Goal: Task Accomplishment & Management: Complete application form

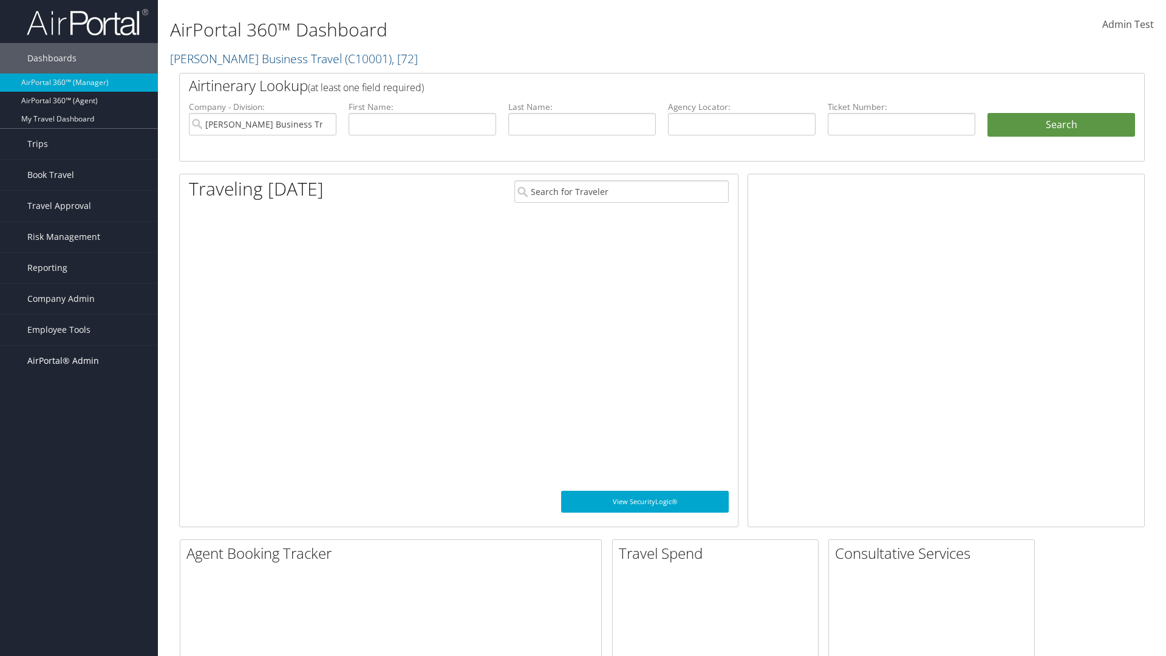
click at [79, 361] on span "AirPortal® Admin" at bounding box center [63, 361] width 72 height 30
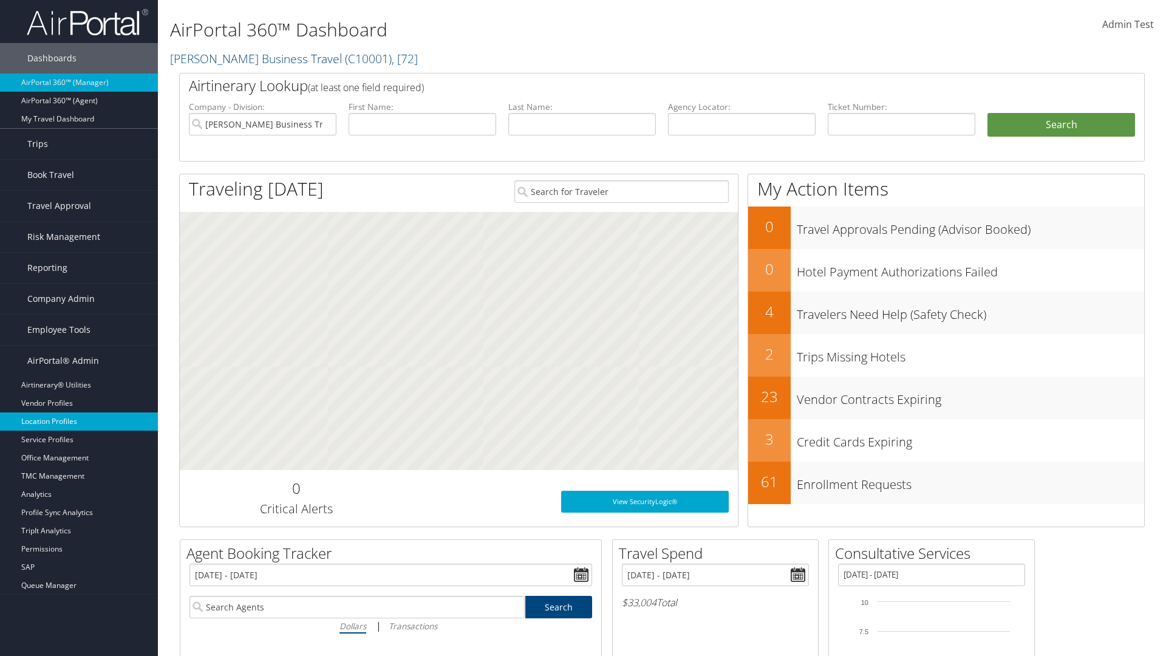
click at [79, 421] on link "Location Profiles" at bounding box center [79, 421] width 158 height 18
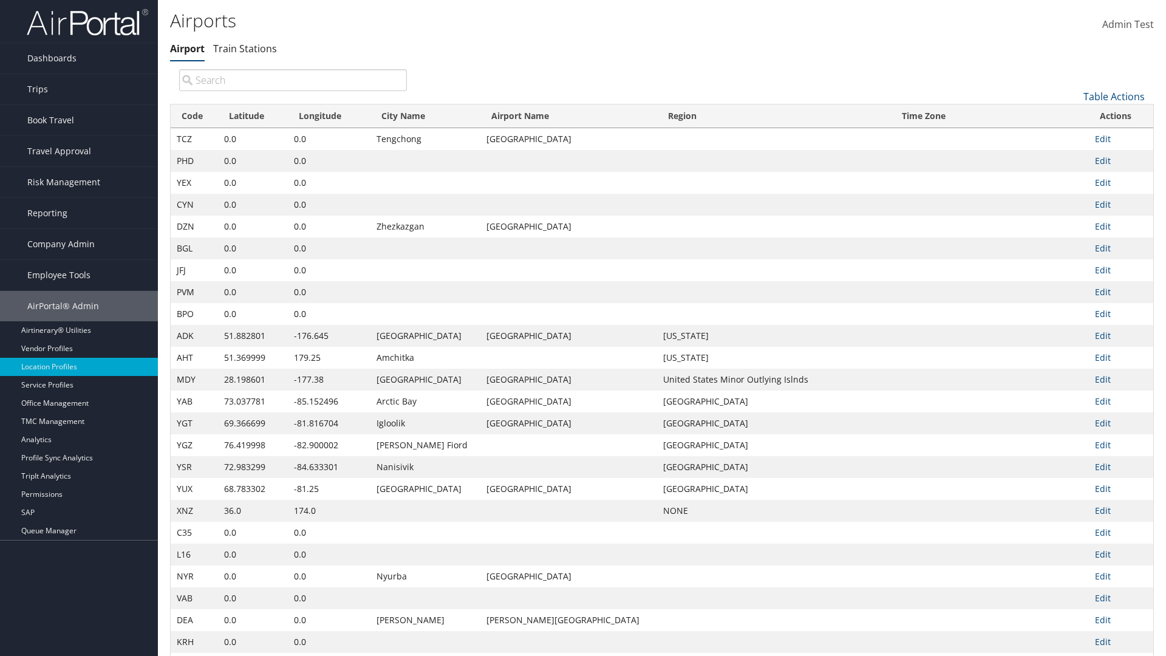
click at [1114, 96] on link "Table Actions" at bounding box center [1113, 96] width 61 height 13
click at [1073, 115] on link "New Record" at bounding box center [1073, 115] width 160 height 21
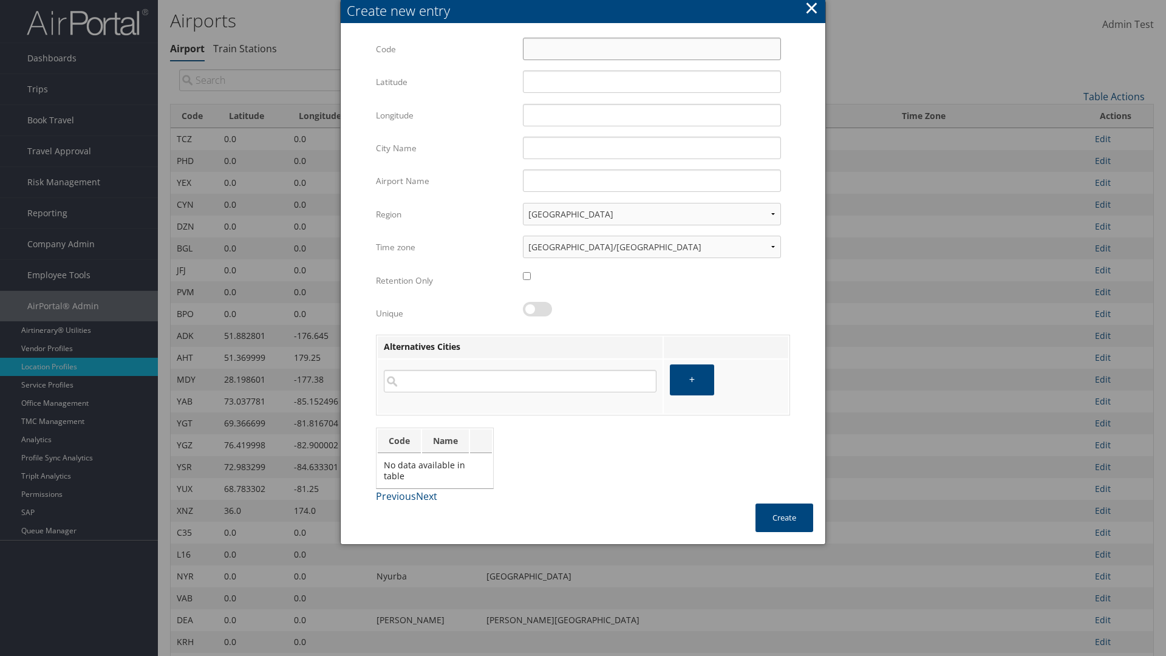
click at [652, 49] on input "Code" at bounding box center [652, 49] width 258 height 22
type input ";^"
click at [652, 81] on input "32.953182" at bounding box center [652, 81] width 258 height 22
type input "32.953182"
click at [652, 115] on input "12.016439" at bounding box center [652, 115] width 258 height 22
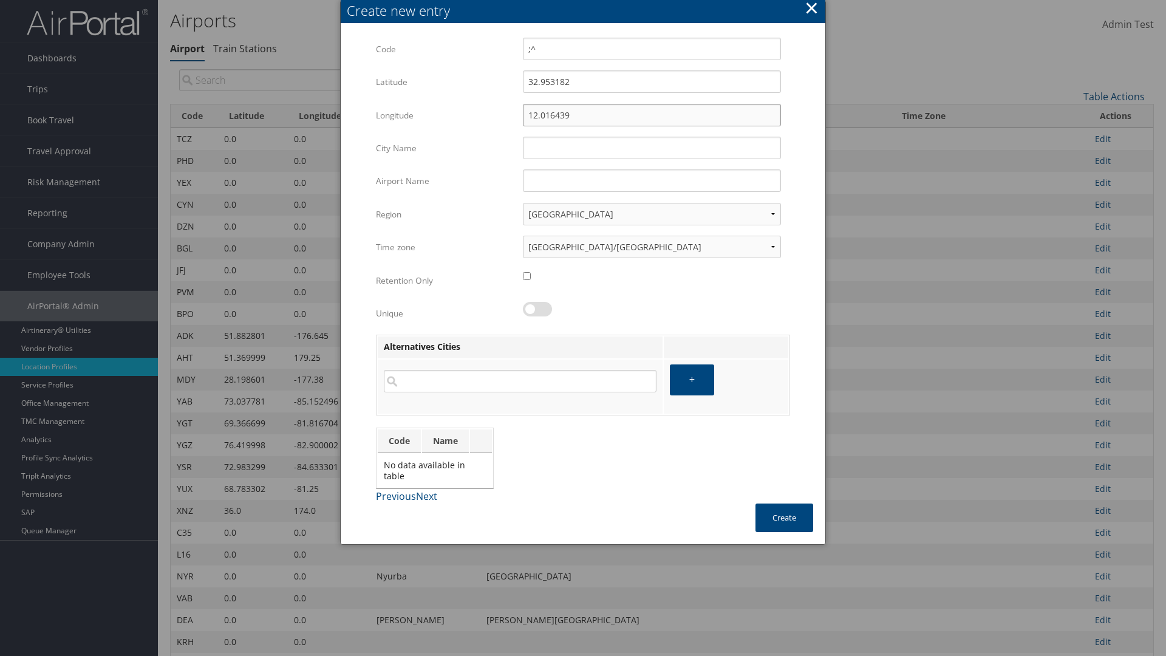
type input "12.016439"
click at [652, 148] on input "City Name" at bounding box center [652, 148] width 258 height 22
type input "Zwara"
type input ";^"
type input "Zwara"
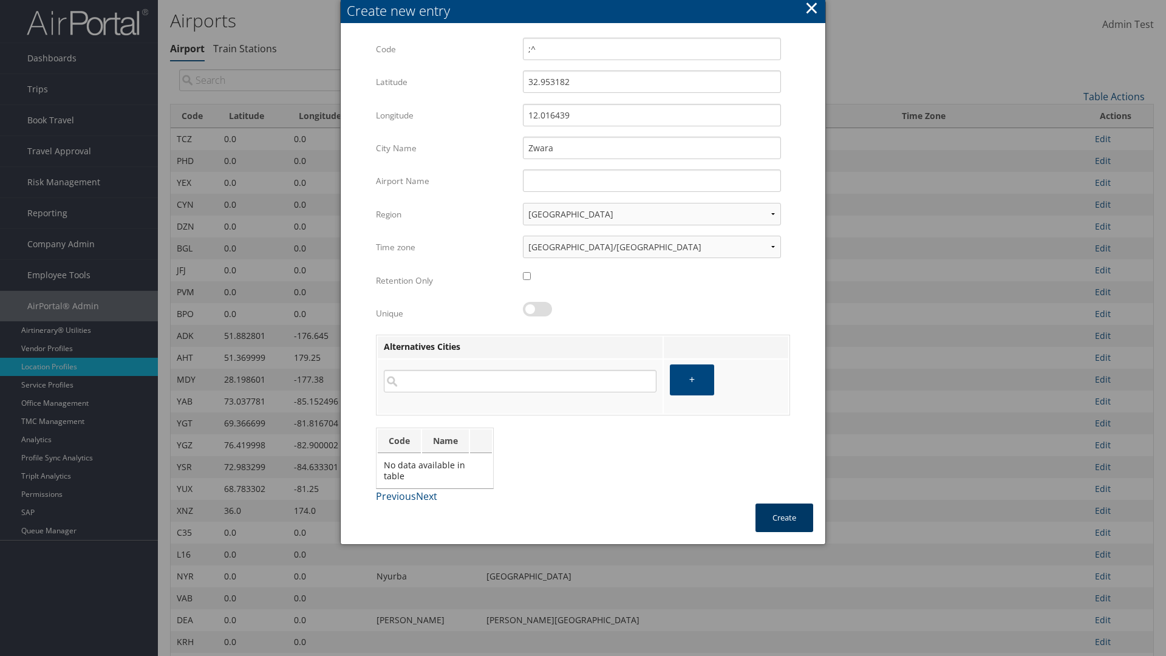
click at [784, 517] on button "Create" at bounding box center [784, 517] width 58 height 29
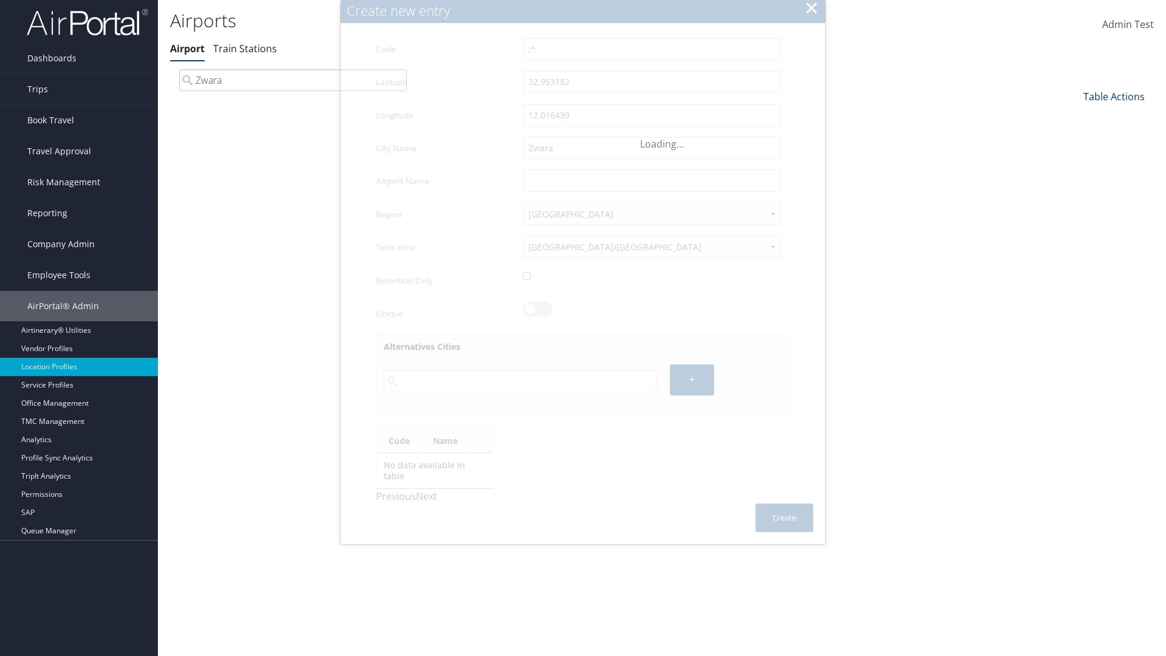
type input "Zwara"
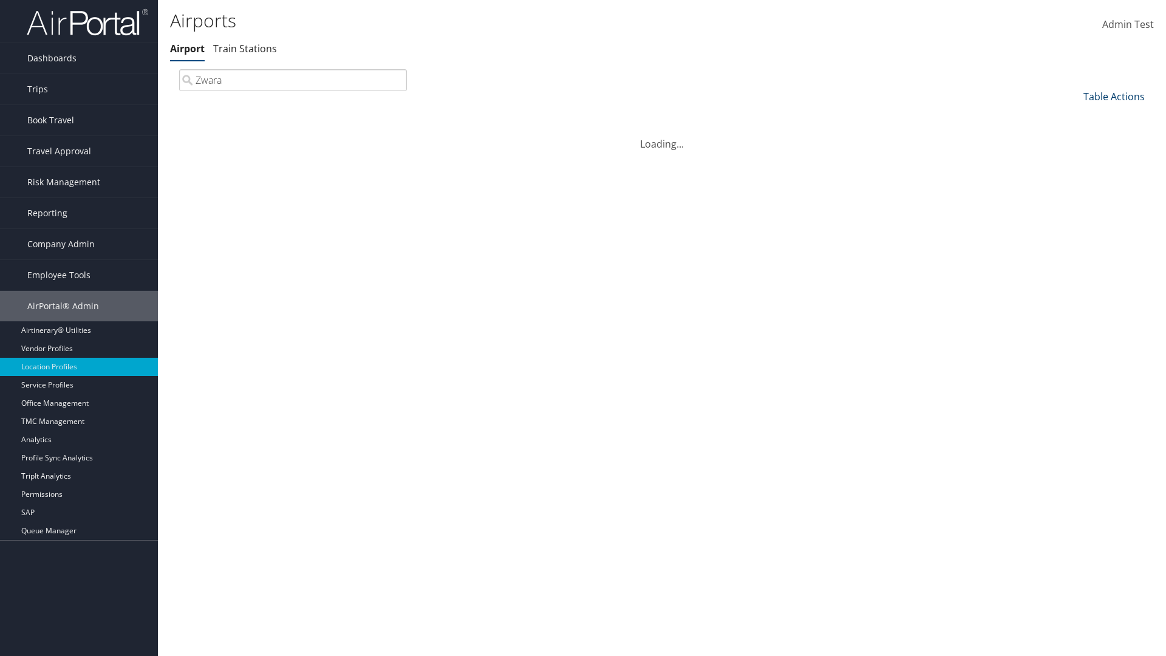
click at [1114, 96] on link "Table Actions" at bounding box center [1113, 96] width 61 height 13
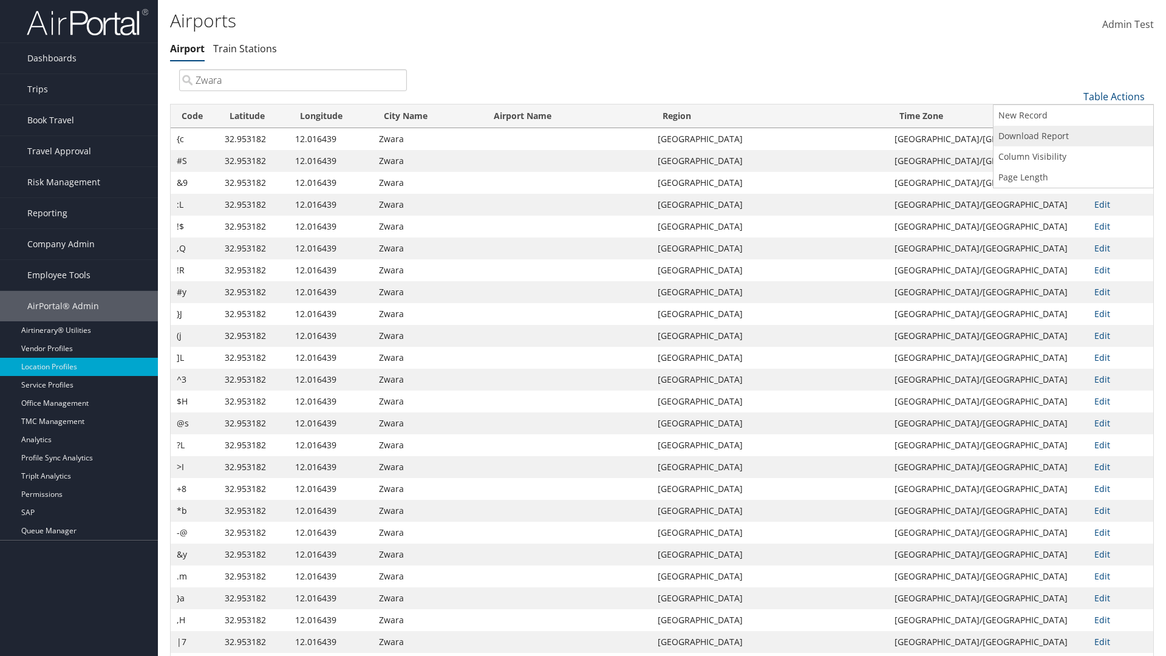
click at [1073, 135] on link "Download Report" at bounding box center [1073, 136] width 160 height 21
click at [1114, 96] on link "Table Actions" at bounding box center [1113, 96] width 61 height 13
click at [1073, 156] on link "Column Visibility" at bounding box center [1073, 156] width 160 height 21
click at [1073, 116] on link "Code" at bounding box center [1073, 116] width 160 height 21
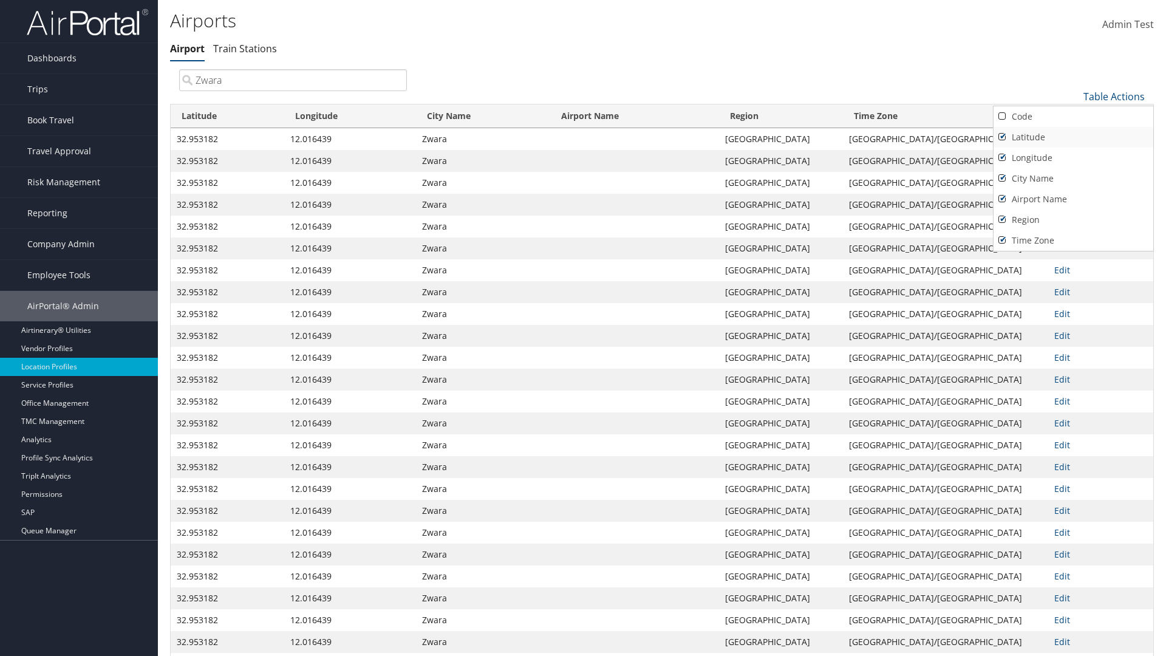
click at [1073, 137] on link "Latitude" at bounding box center [1073, 137] width 160 height 21
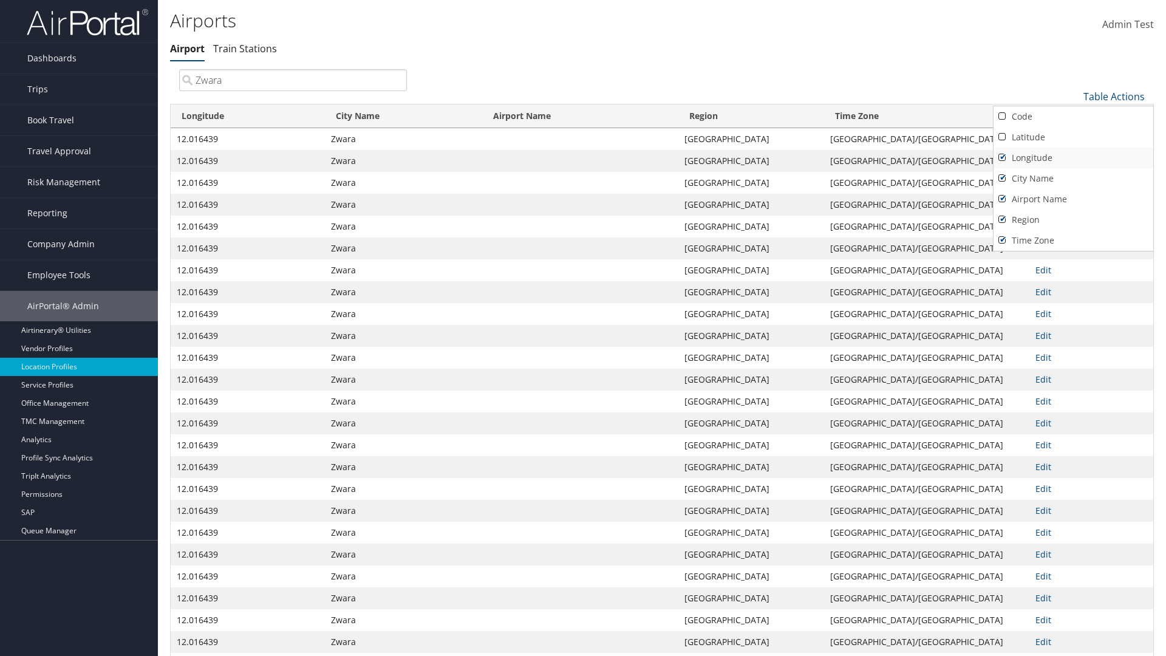
click at [1073, 157] on link "Longitude" at bounding box center [1073, 158] width 160 height 21
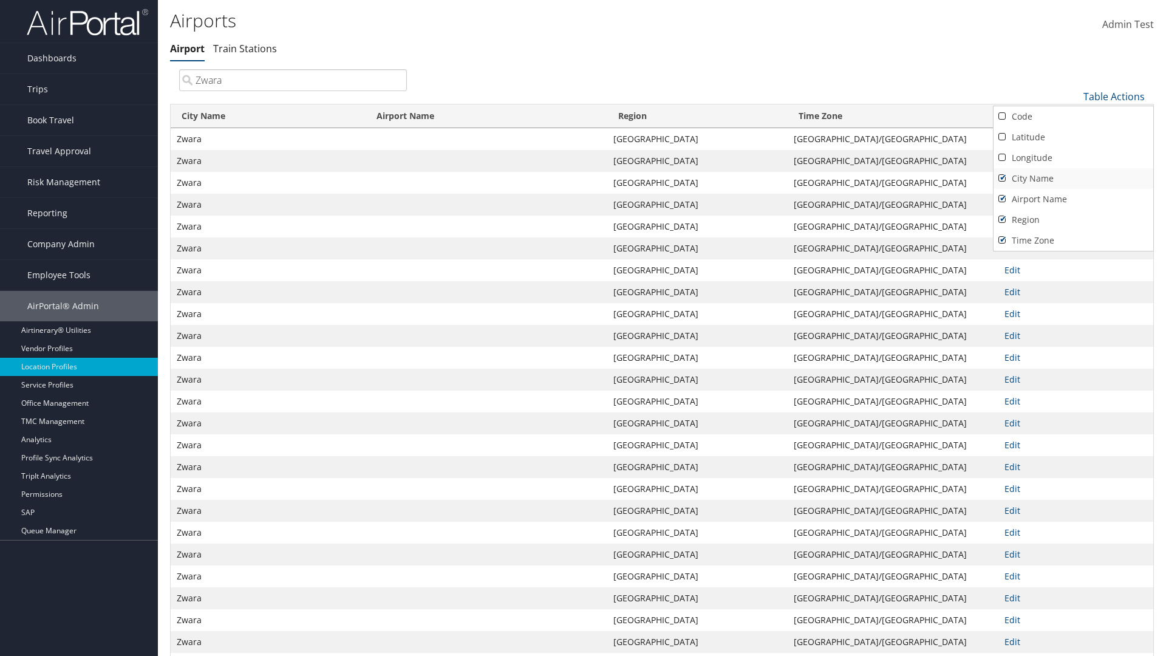
click at [1073, 178] on link "City Name" at bounding box center [1073, 178] width 160 height 21
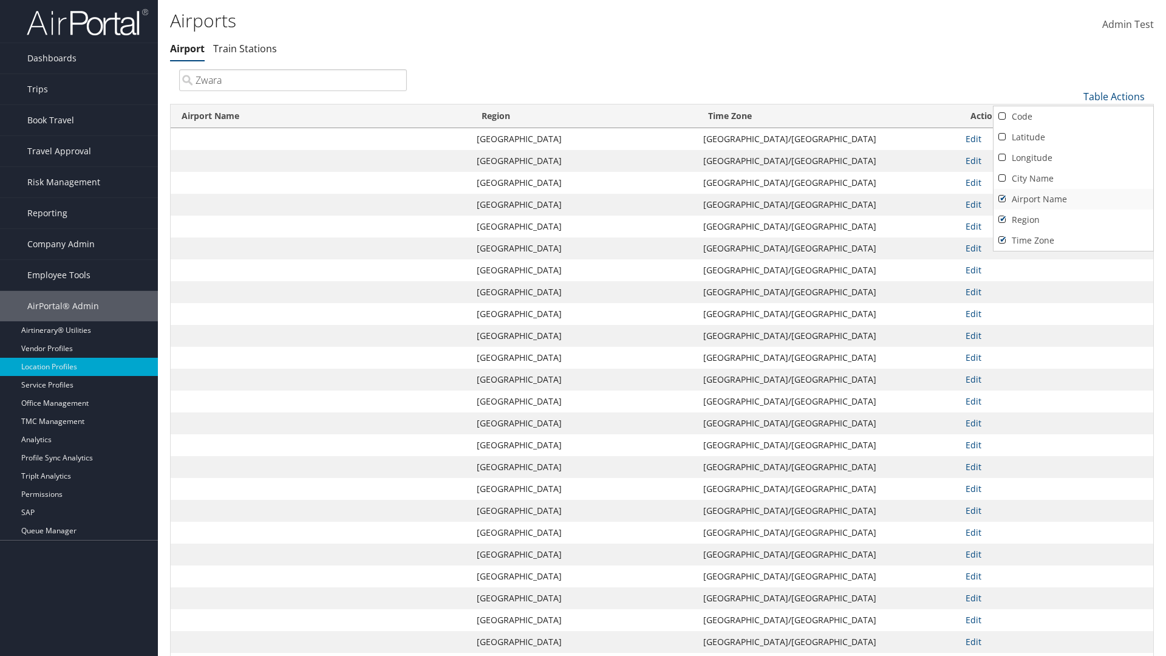
click at [1073, 199] on link "Airport Name" at bounding box center [1073, 199] width 160 height 21
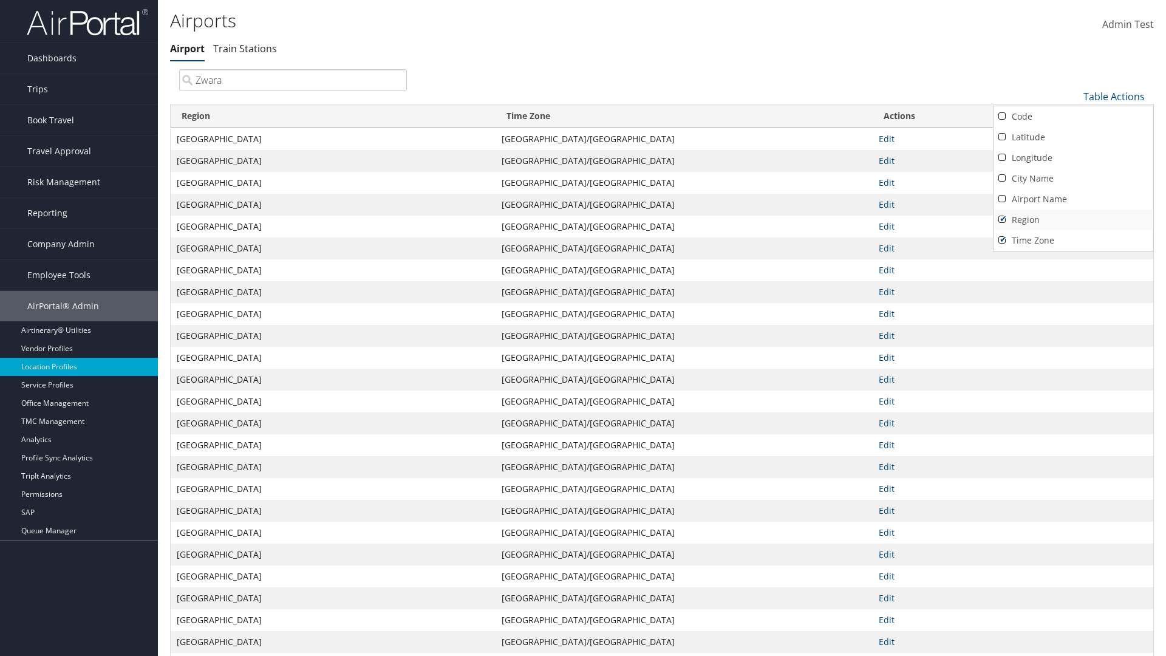
click at [1073, 219] on link "Region" at bounding box center [1073, 220] width 160 height 21
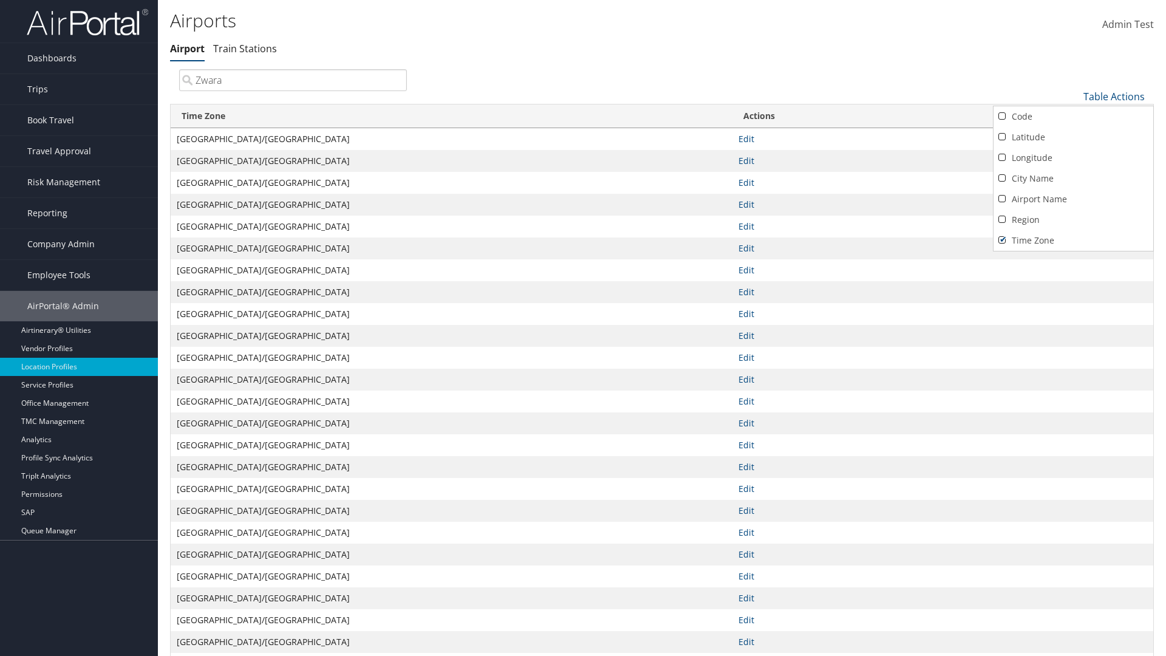
click at [1073, 240] on link "Time Zone" at bounding box center [1073, 240] width 160 height 21
click at [583, 328] on div at bounding box center [583, 328] width 1166 height 656
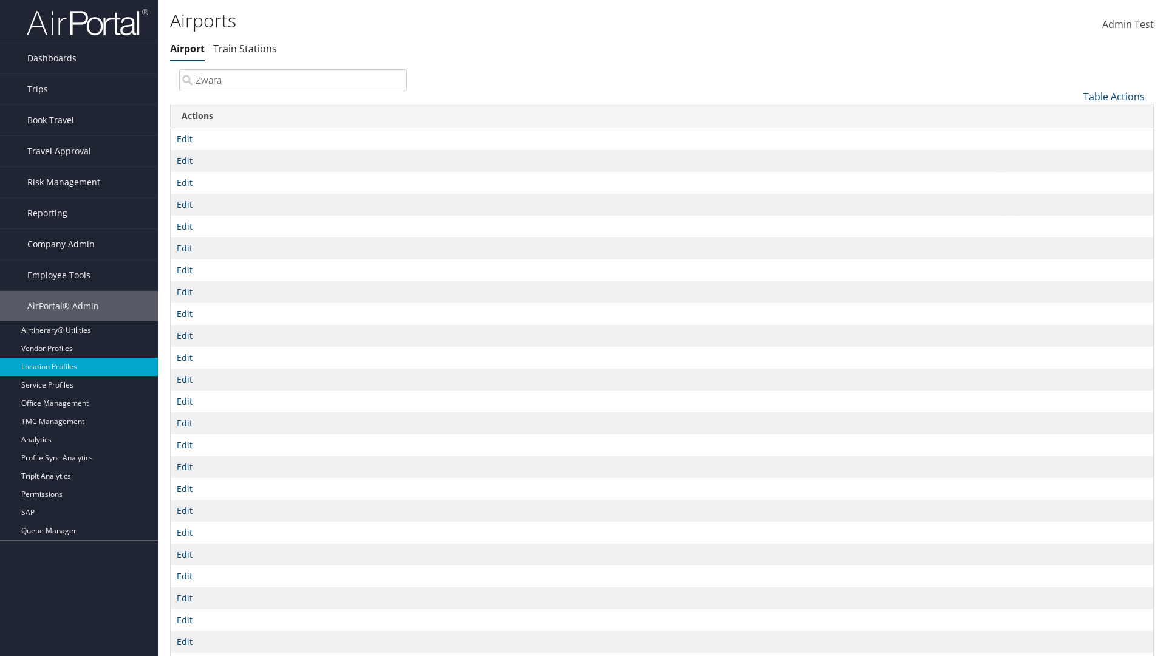
scroll to position [89, 0]
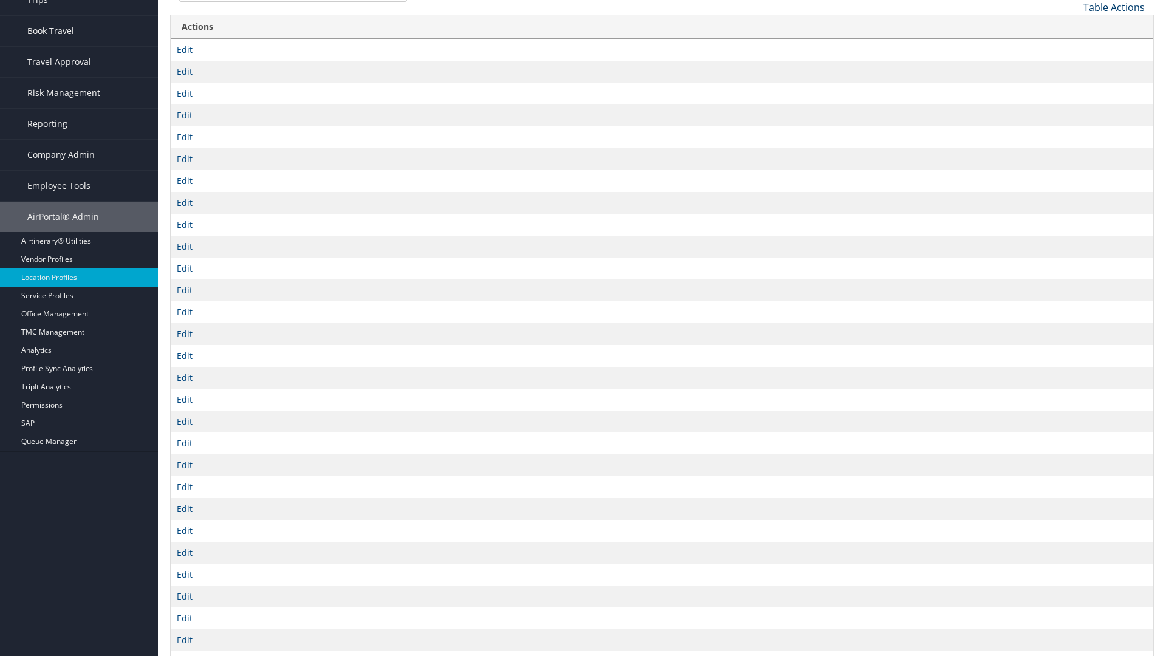
click at [1114, 7] on link "Table Actions" at bounding box center [1113, 7] width 61 height 13
click at [1073, 67] on link "Column Visibility" at bounding box center [1073, 67] width 160 height 21
click at [1073, 27] on link "Code" at bounding box center [1073, 27] width 160 height 21
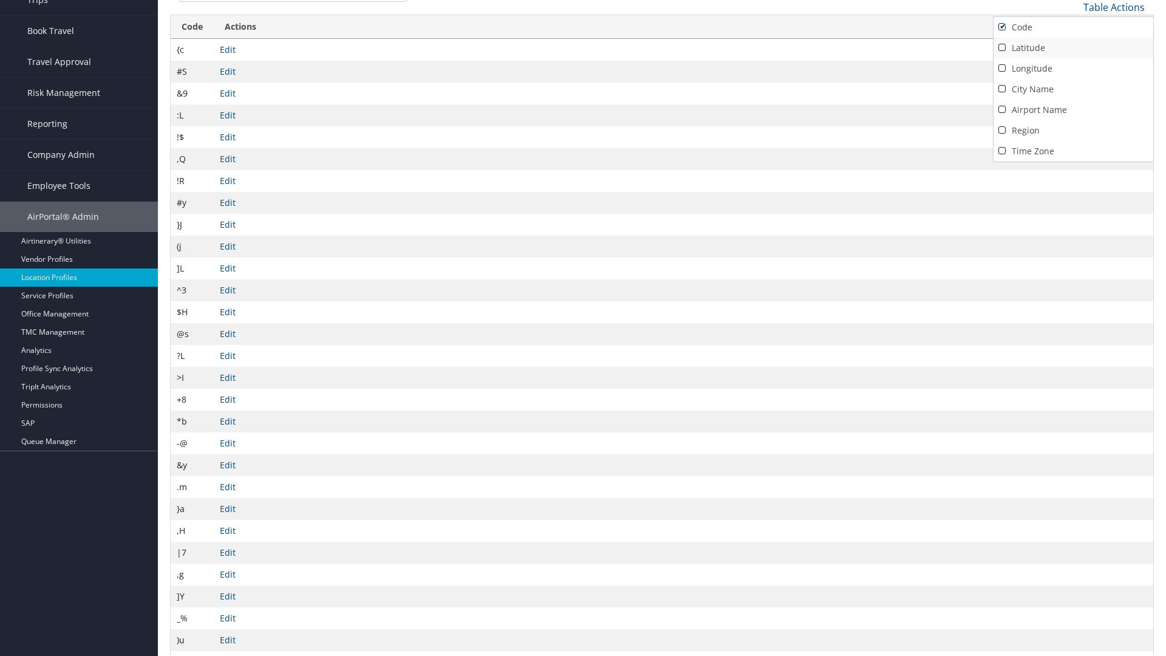
click at [1073, 47] on link "Latitude" at bounding box center [1073, 48] width 160 height 21
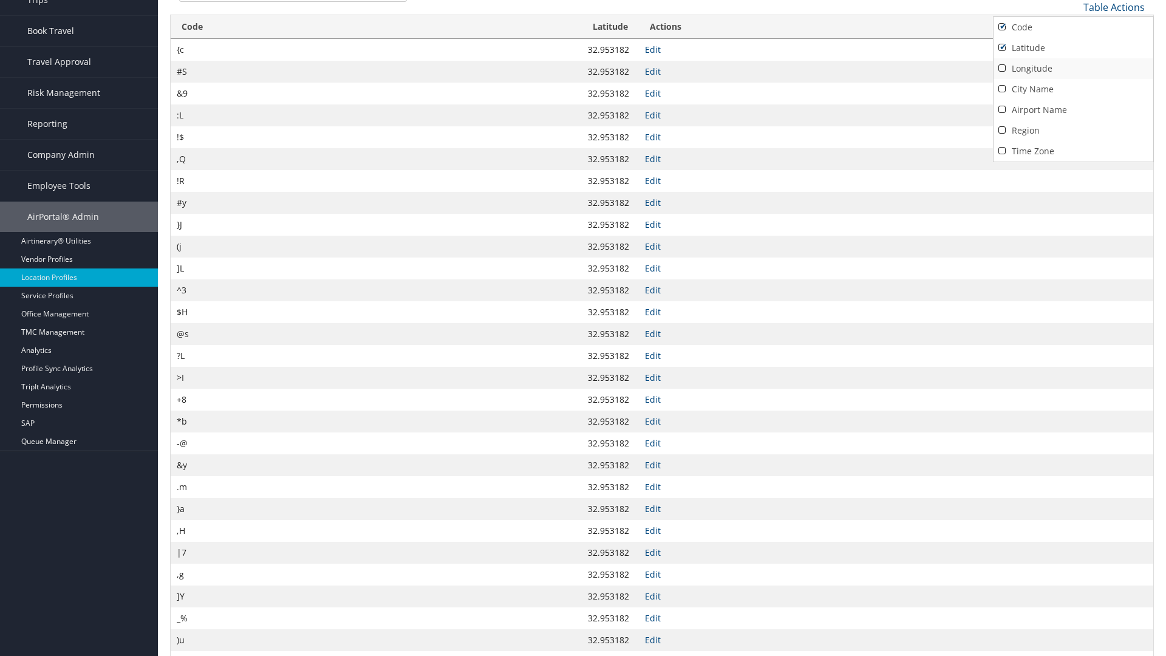
click at [1073, 68] on link "Longitude" at bounding box center [1073, 68] width 160 height 21
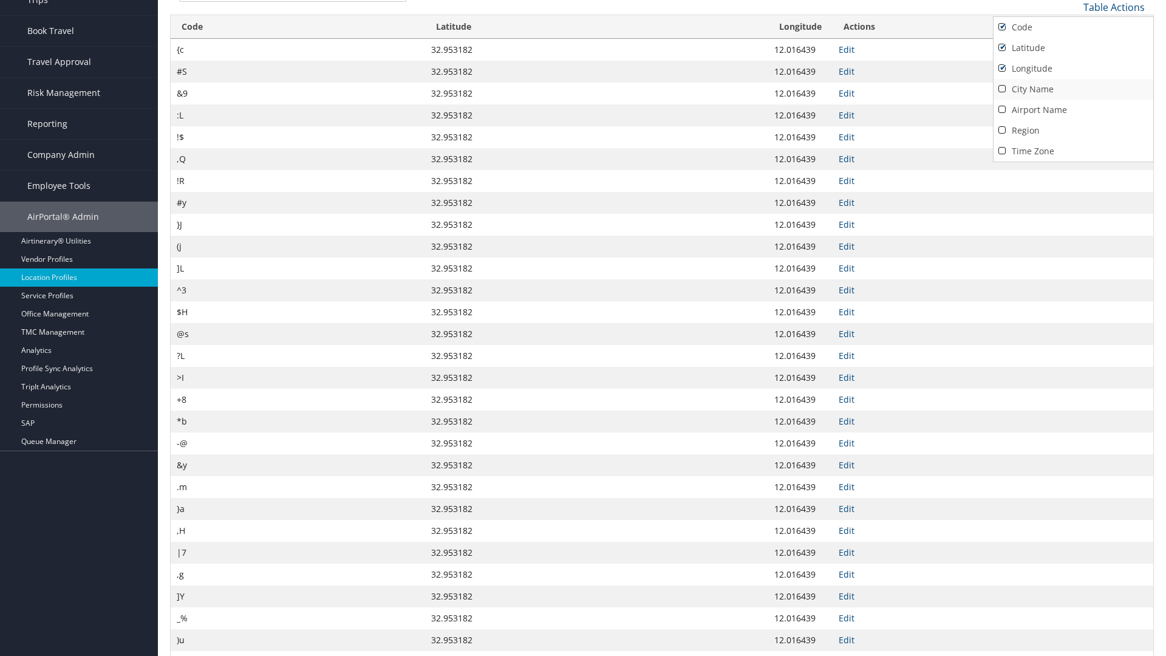
click at [1073, 89] on link "City Name" at bounding box center [1073, 89] width 160 height 21
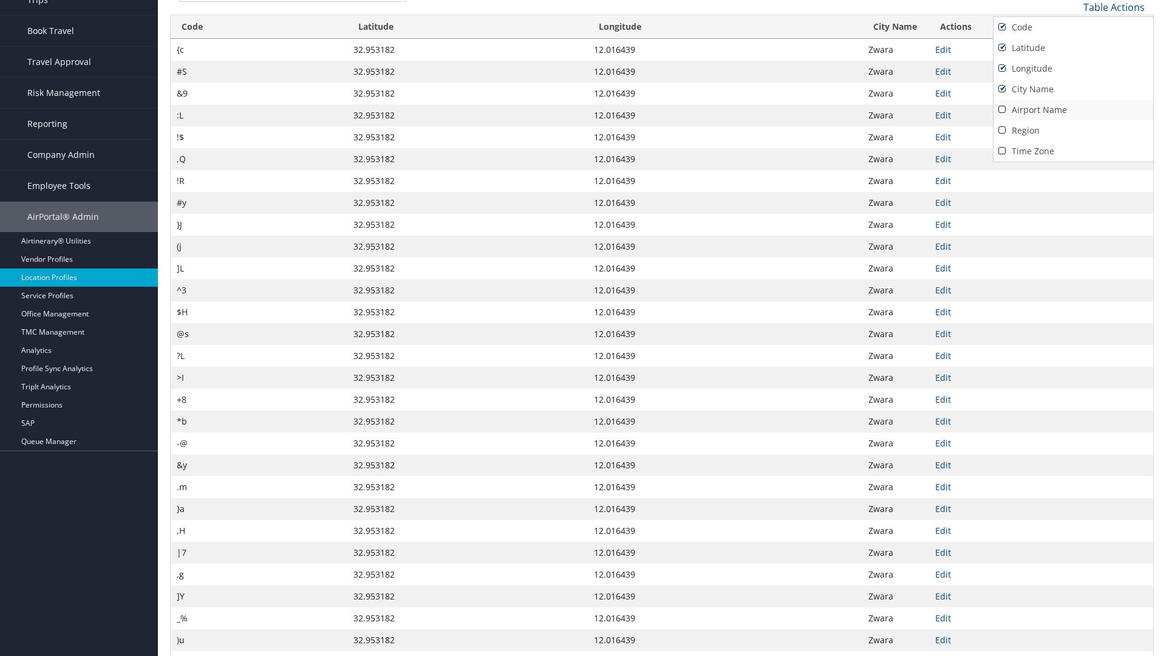
click at [1073, 109] on link "Airport Name" at bounding box center [1073, 110] width 160 height 21
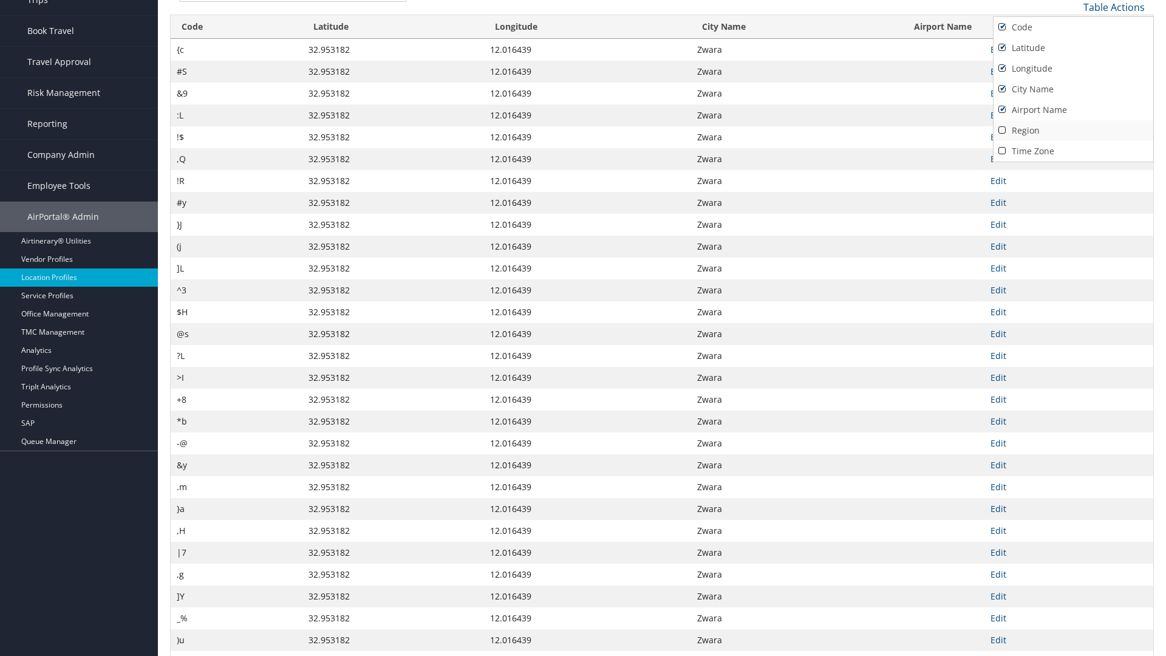
click at [1073, 130] on link "Region" at bounding box center [1073, 130] width 160 height 21
